Goal: Obtain resource: Download file/media

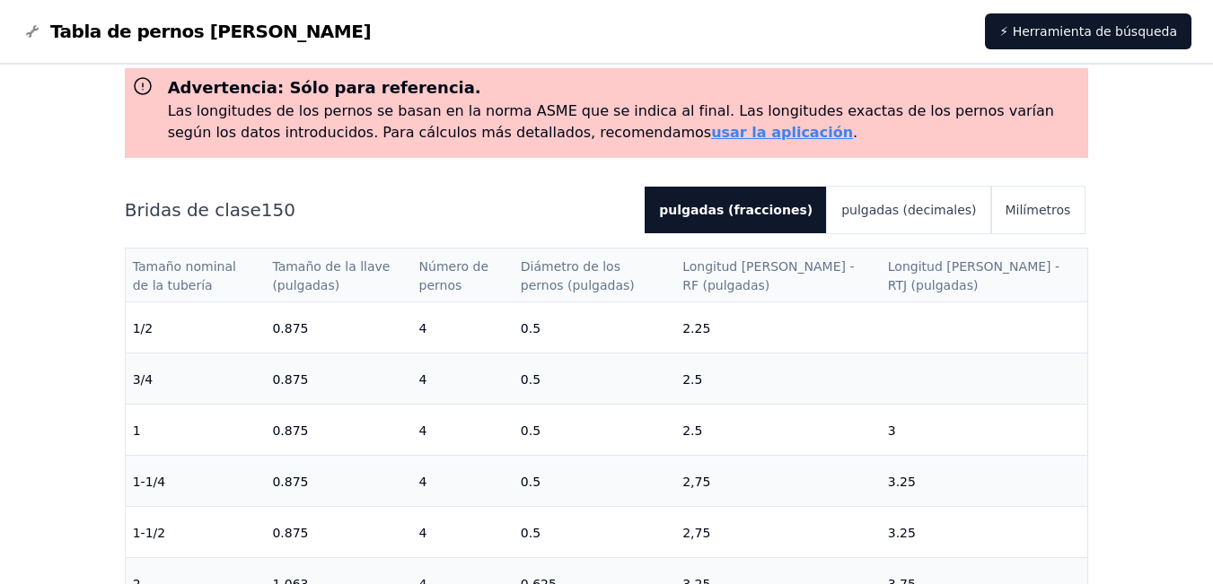
click at [951, 276] on th "Longitud [PERSON_NAME] - RTJ (pulgadas)" at bounding box center [984, 276] width 207 height 54
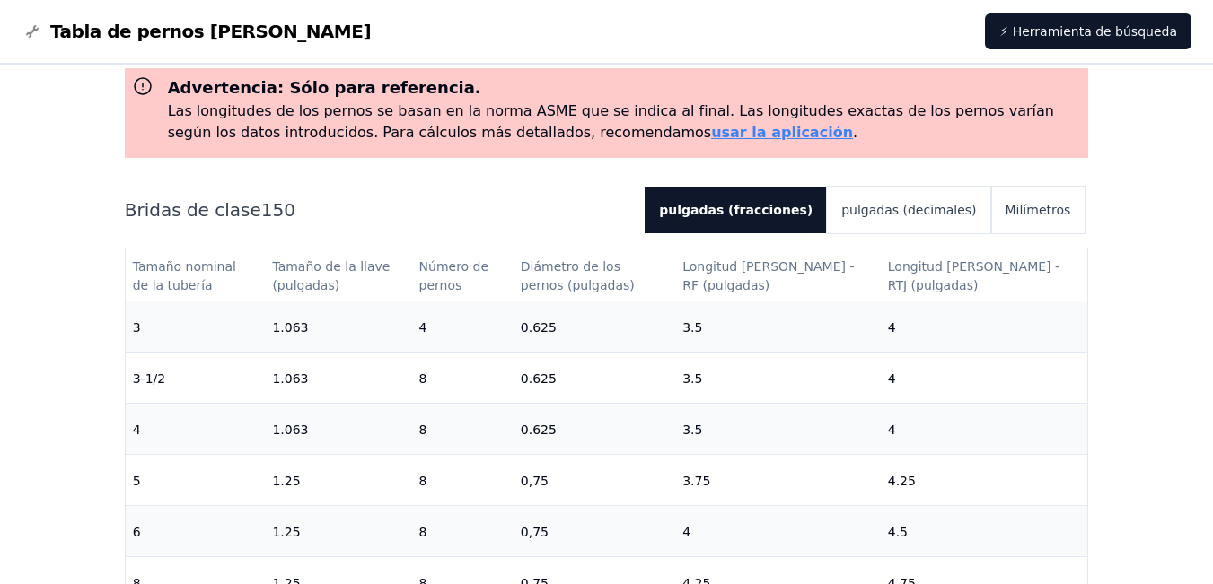
scroll to position [449, 0]
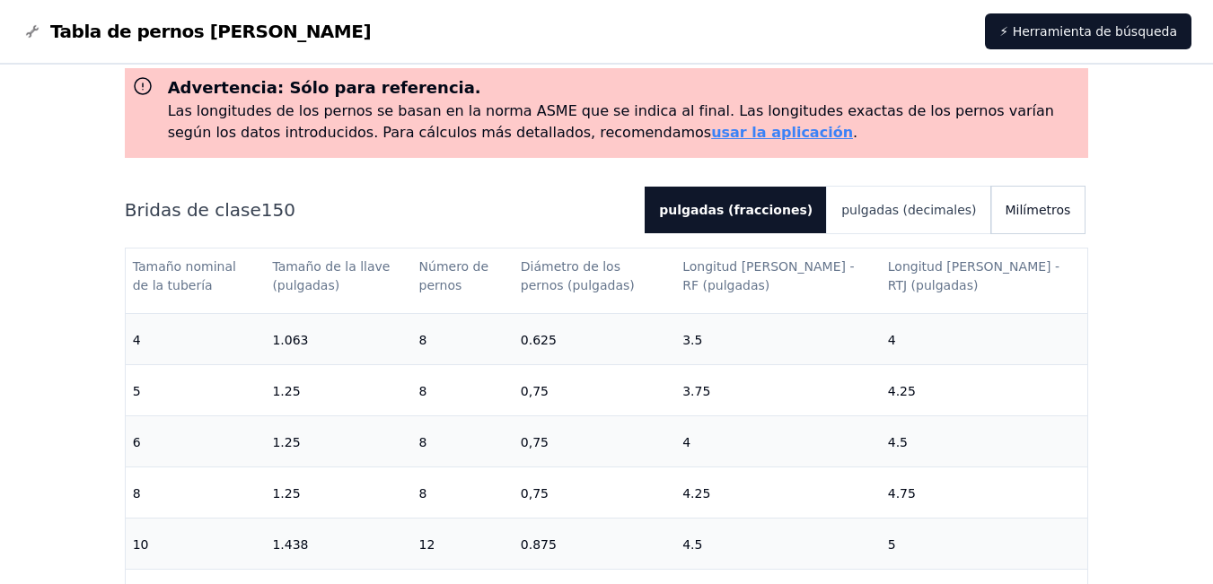
click at [1017, 208] on font "Milímetros" at bounding box center [1038, 210] width 66 height 14
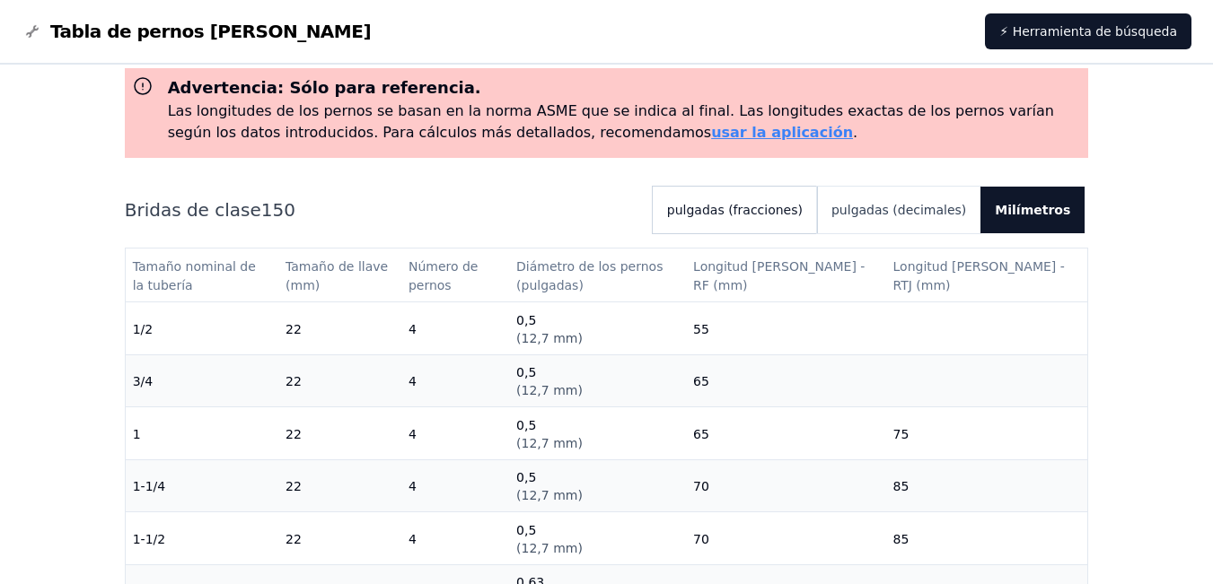
click at [773, 209] on font "pulgadas (fracciones)" at bounding box center [735, 210] width 136 height 14
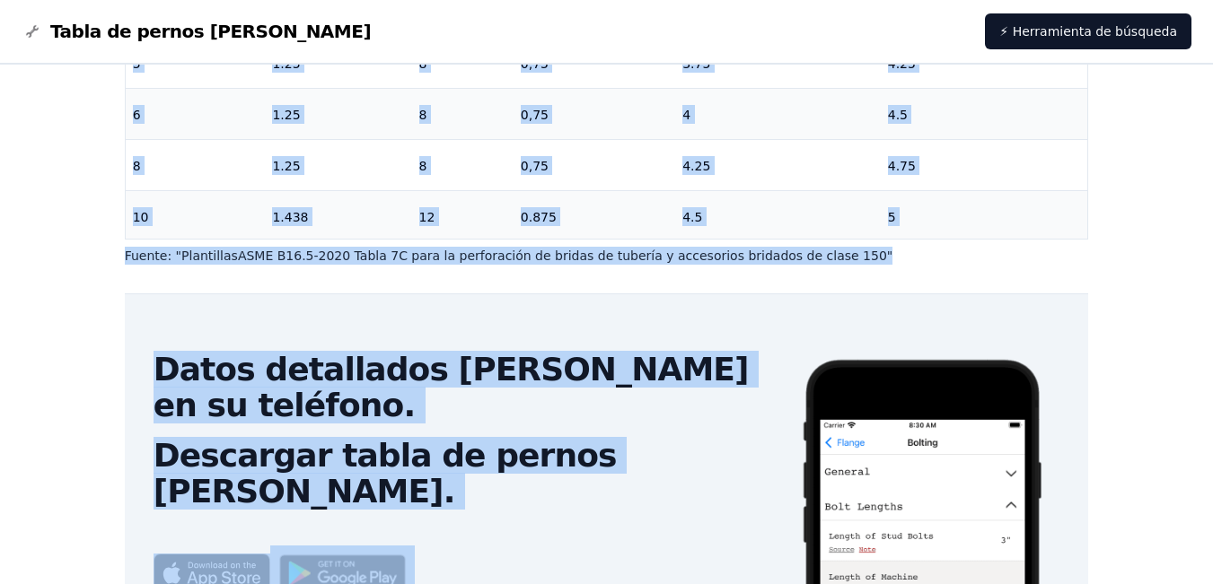
scroll to position [530, 0]
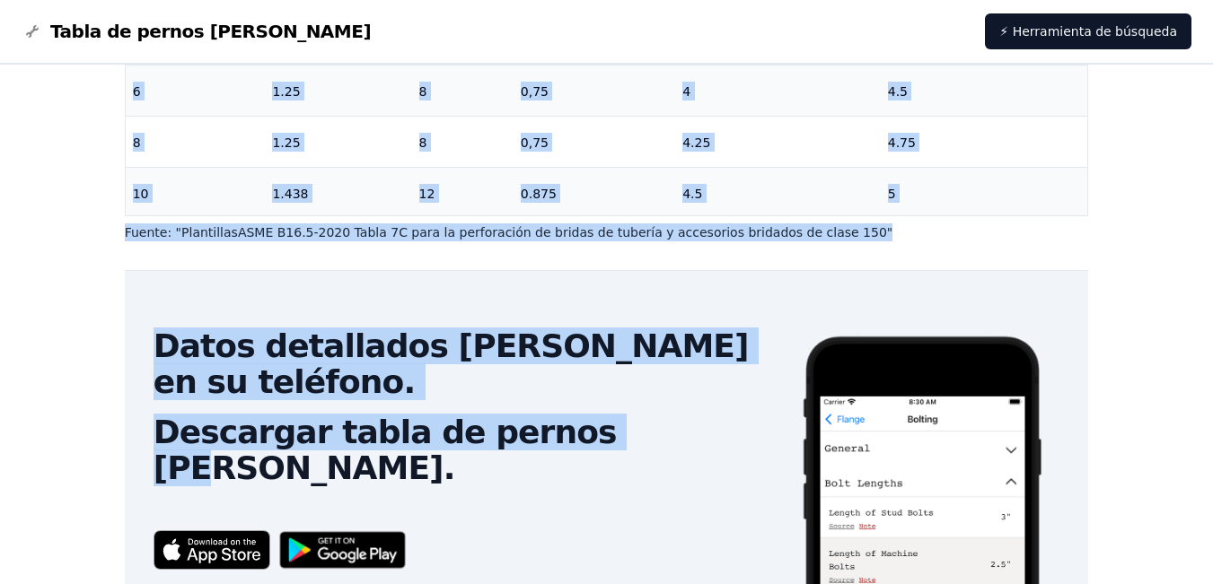
drag, startPoint x: 113, startPoint y: 295, endPoint x: 590, endPoint y: 371, distance: 482.5
click at [590, 371] on div "Tabla de pernos [PERSON_NAME] n. ° 150 Advertencia: Sólo para referencia. Las l…" at bounding box center [606, 117] width 1005 height 1166
click at [351, 279] on div "Datos detallados [PERSON_NAME] en su teléfono. Descargar tabla de pernos [PERSO…" at bounding box center [463, 453] width 676 height 365
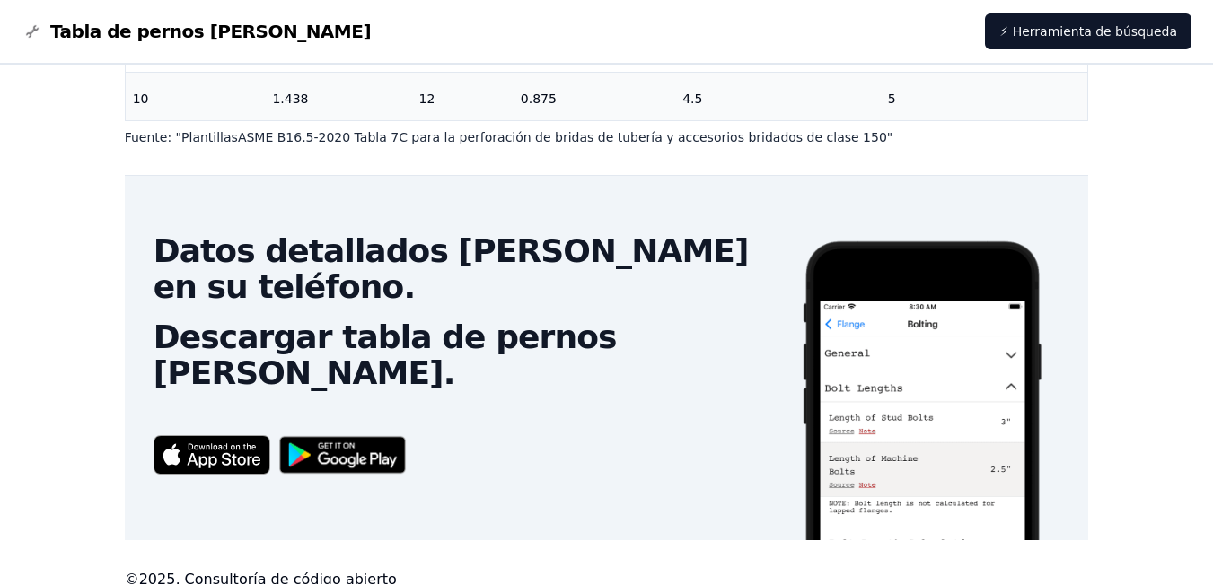
scroll to position [626, 0]
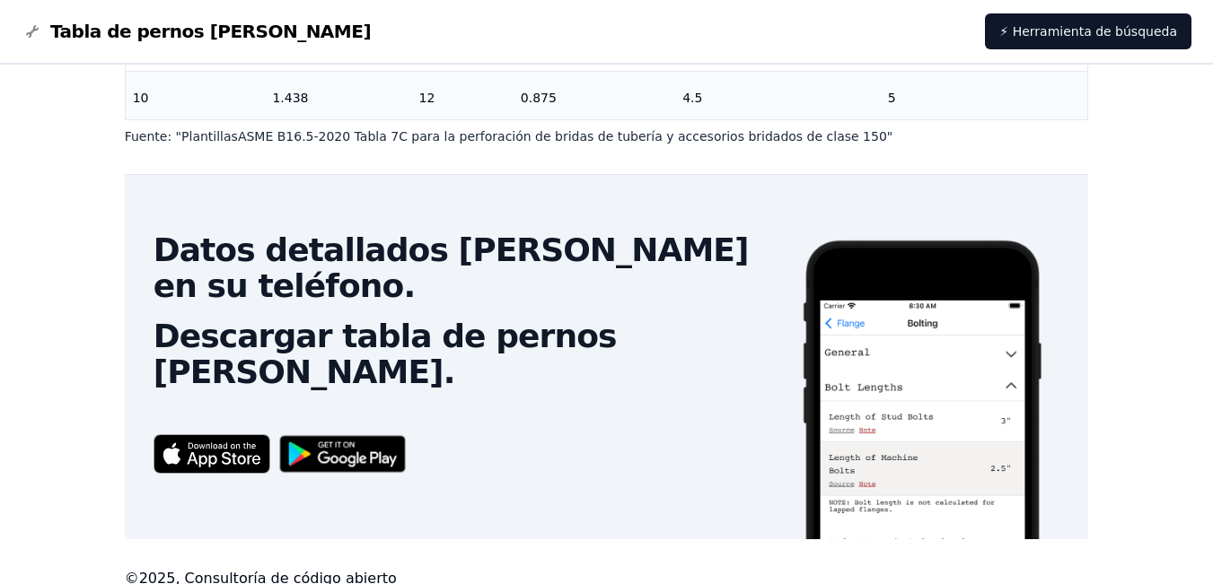
click at [551, 442] on div "Datos detallados [PERSON_NAME] en su teléfono. Descargar tabla de pernos [PERSO…" at bounding box center [463, 357] width 676 height 365
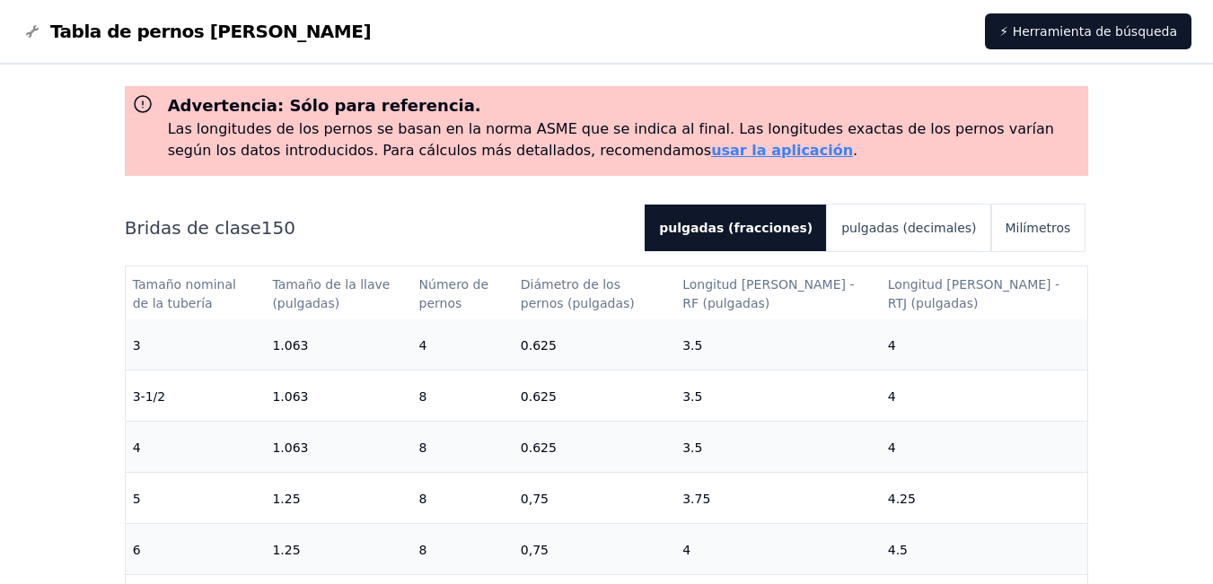
scroll to position [0, 0]
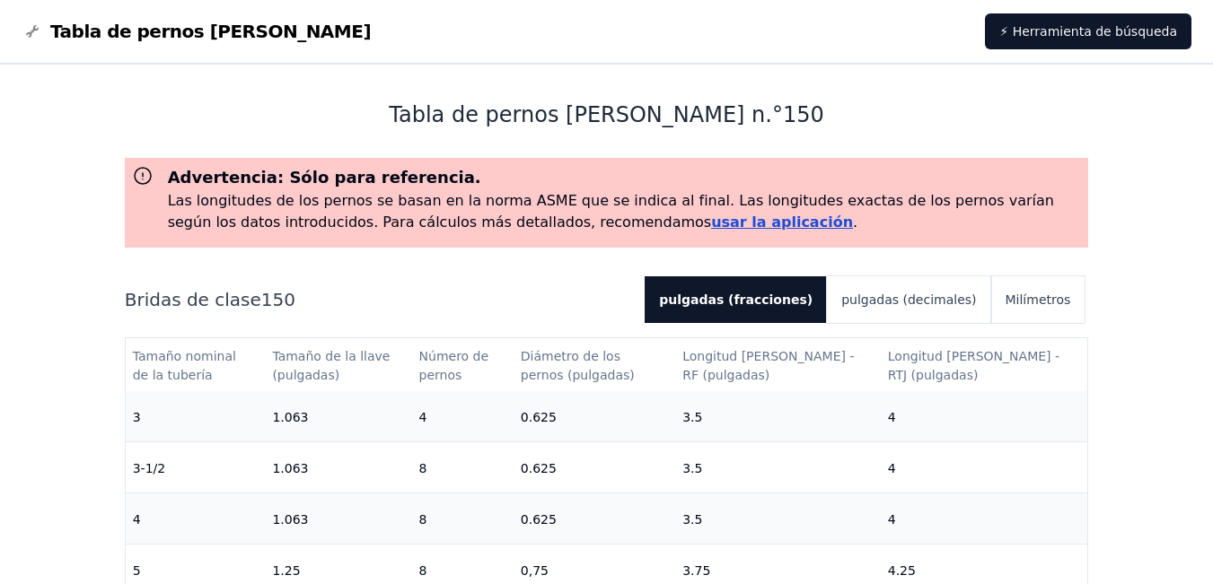
click at [711, 221] on font "usar la aplicación" at bounding box center [782, 222] width 142 height 17
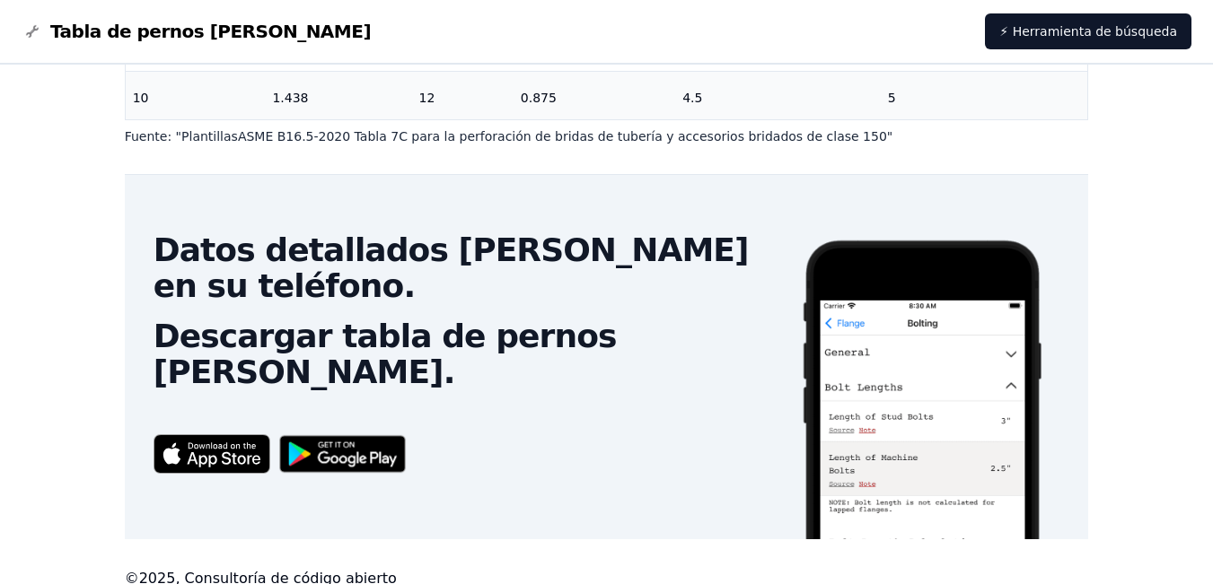
click at [322, 426] on img at bounding box center [342, 454] width 145 height 57
